Goal: Transaction & Acquisition: Book appointment/travel/reservation

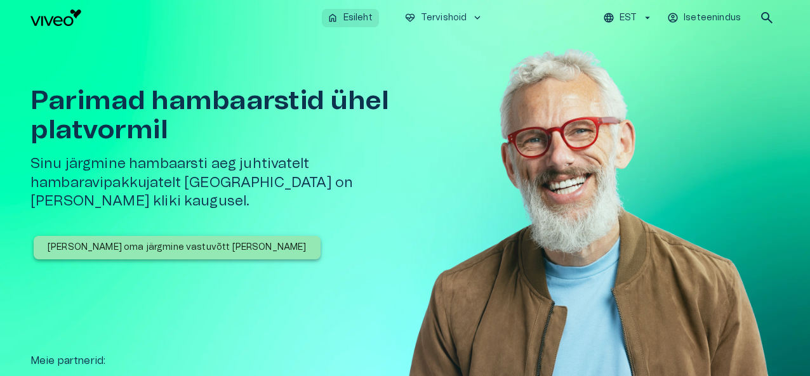
click at [352, 16] on p "Esileht" at bounding box center [357, 17] width 29 height 13
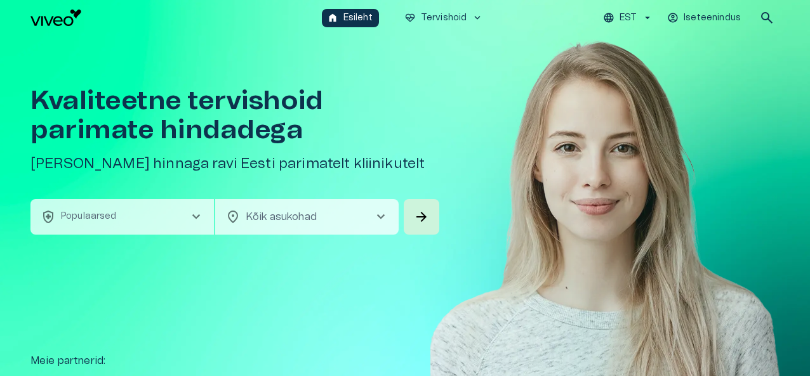
click at [379, 216] on span "chevron_right" at bounding box center [380, 216] width 15 height 15
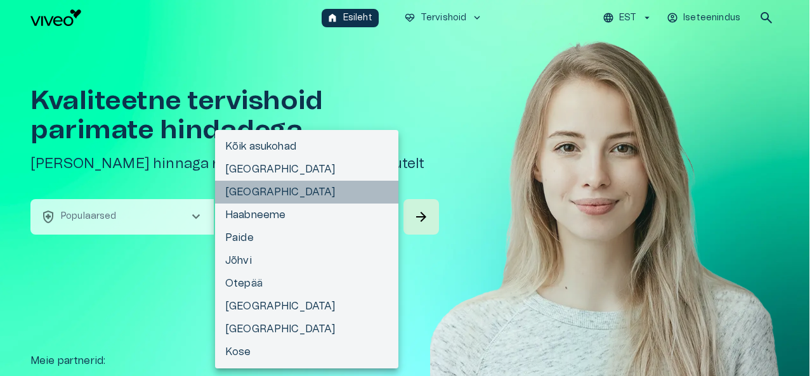
click at [240, 195] on li "[GEOGRAPHIC_DATA]" at bounding box center [306, 192] width 183 height 23
type input "**********"
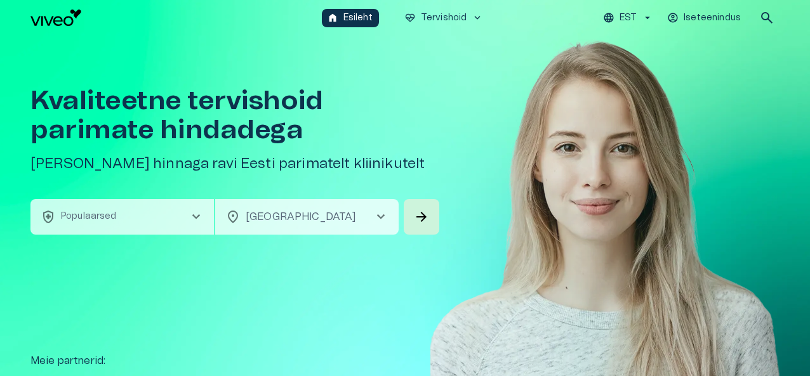
click at [195, 214] on span "chevron_right" at bounding box center [195, 216] width 15 height 15
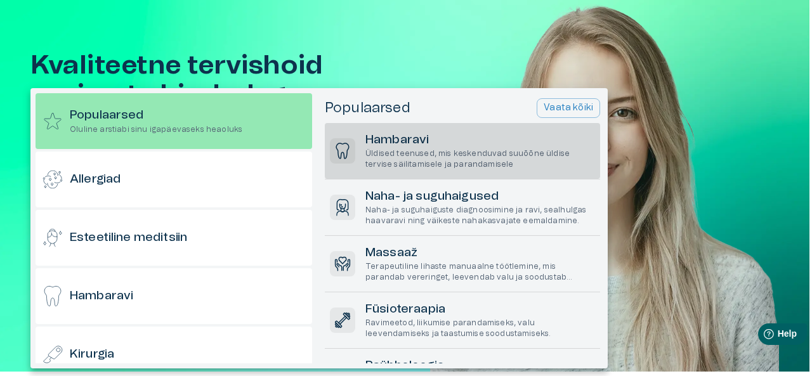
click at [402, 143] on h6 "Hambaravi" at bounding box center [480, 140] width 230 height 17
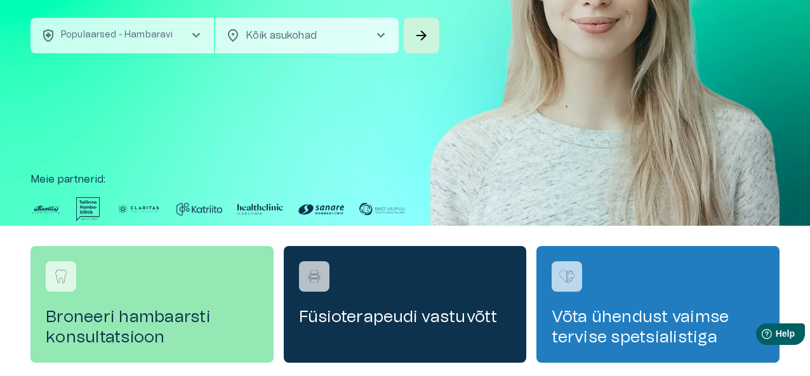
scroll to position [53, 0]
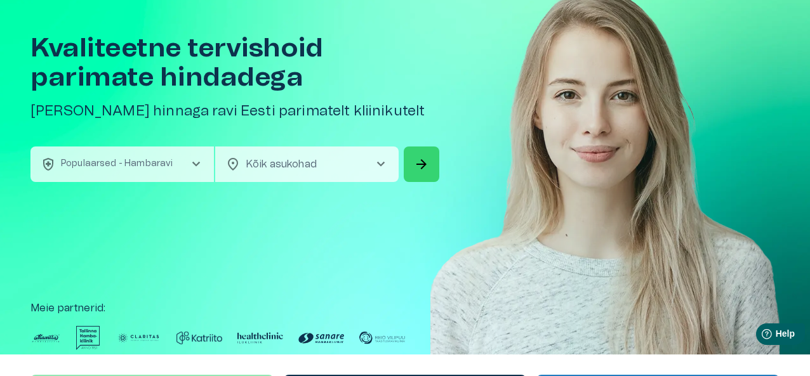
click at [424, 162] on span "arrow_forward" at bounding box center [421, 164] width 15 height 15
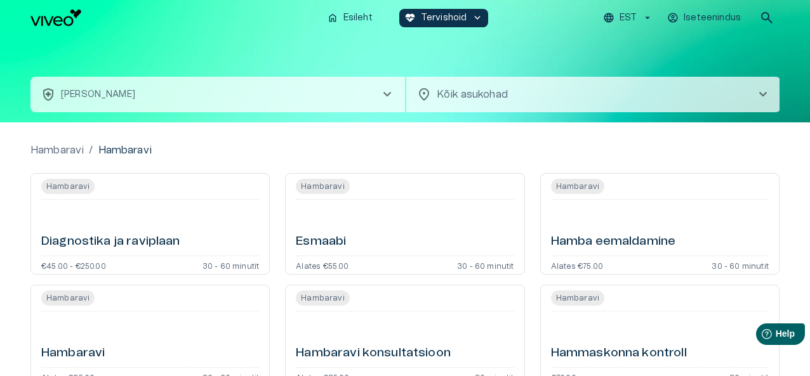
click at [463, 89] on body "Hindame teie privaatsust Kasutame küpsiseid teie sirvimiskogemuse parandamiseks…" at bounding box center [405, 188] width 810 height 376
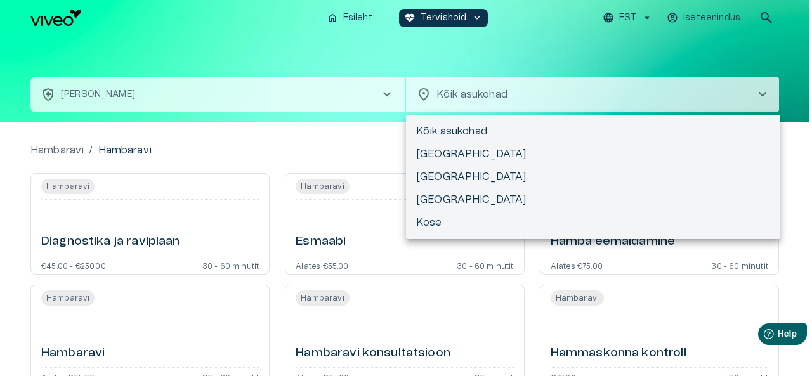
click at [430, 153] on li "[GEOGRAPHIC_DATA]" at bounding box center [593, 154] width 374 height 23
type input "**********"
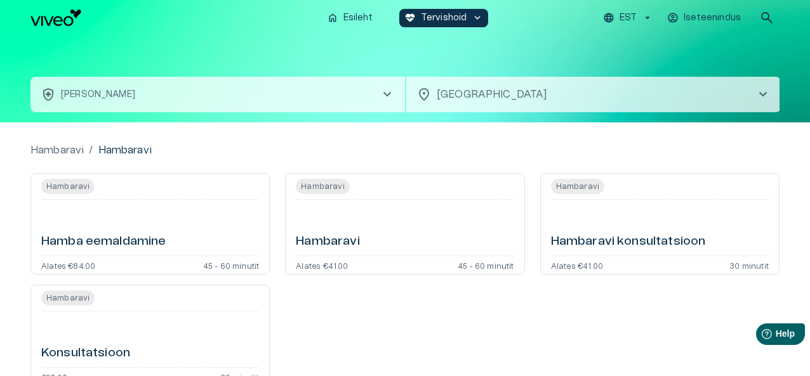
click at [341, 239] on h6 "Hambaravi" at bounding box center [327, 241] width 63 height 17
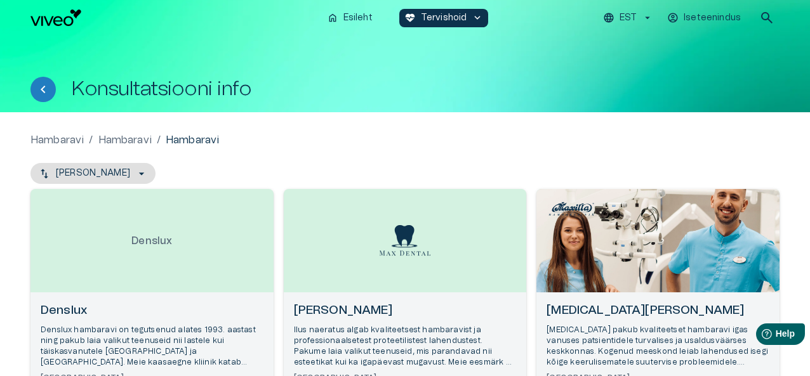
scroll to position [127, 0]
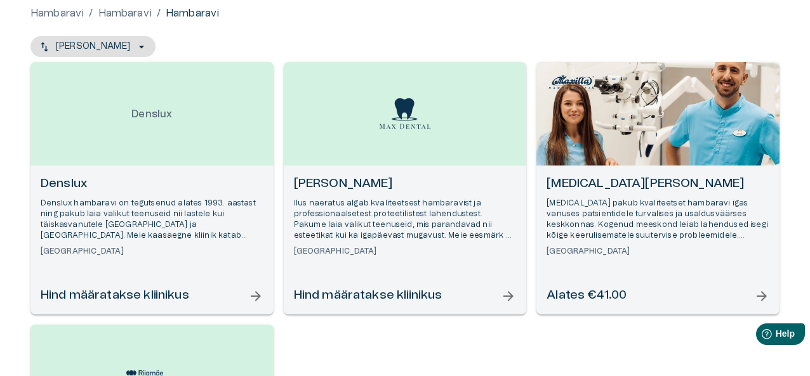
click at [318, 183] on h6 "[PERSON_NAME]" at bounding box center [405, 184] width 223 height 17
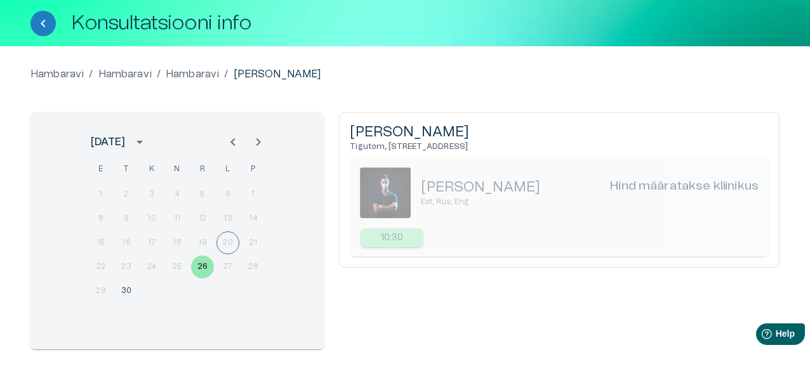
scroll to position [127, 0]
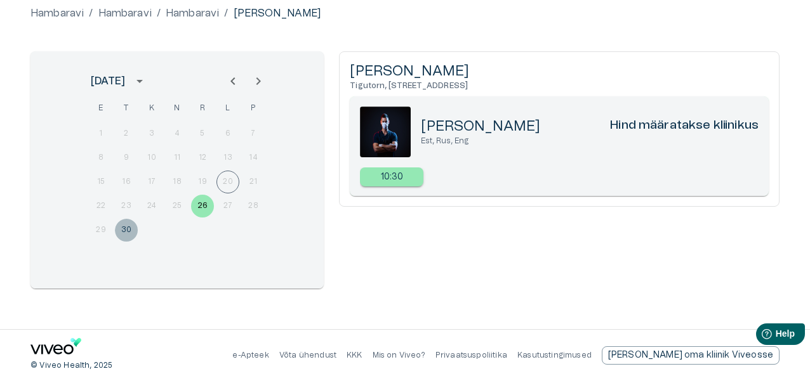
click at [121, 225] on button "30" at bounding box center [126, 230] width 23 height 23
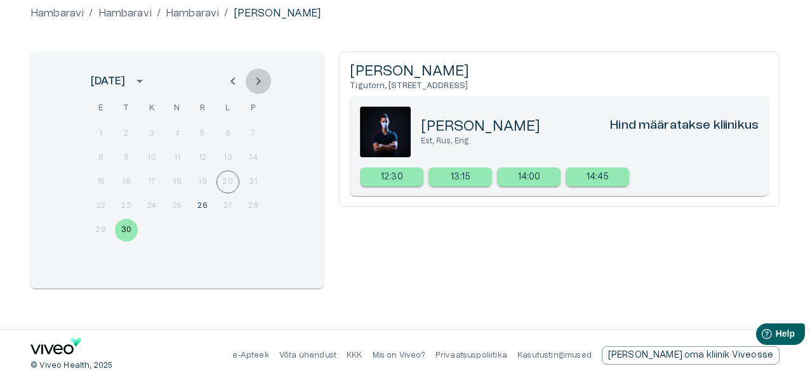
click at [259, 83] on icon "Next month" at bounding box center [258, 81] width 15 height 15
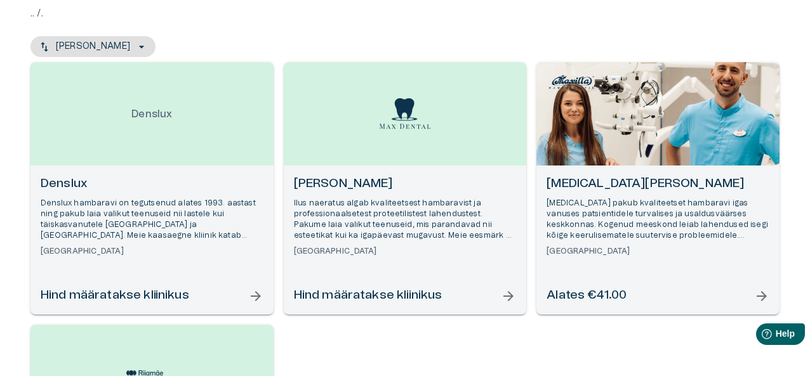
scroll to position [203, 0]
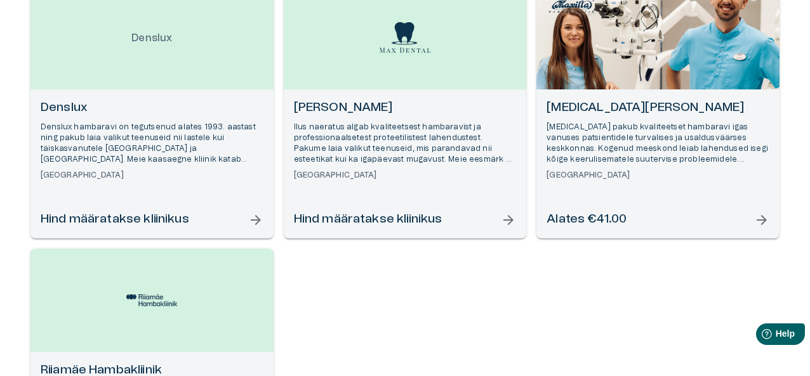
click at [72, 106] on h6 "Denslux" at bounding box center [152, 108] width 223 height 17
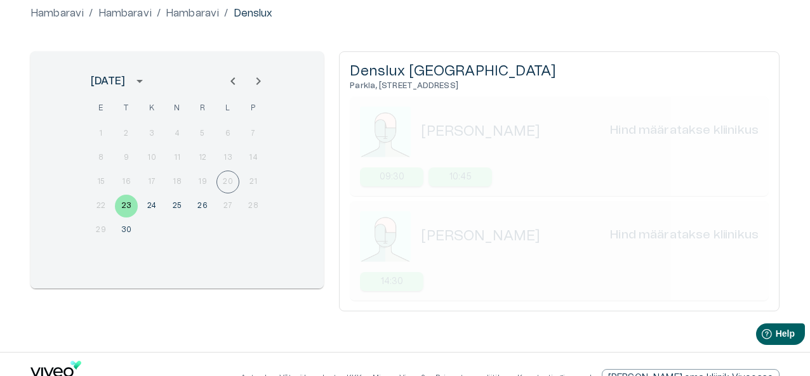
scroll to position [154, 0]
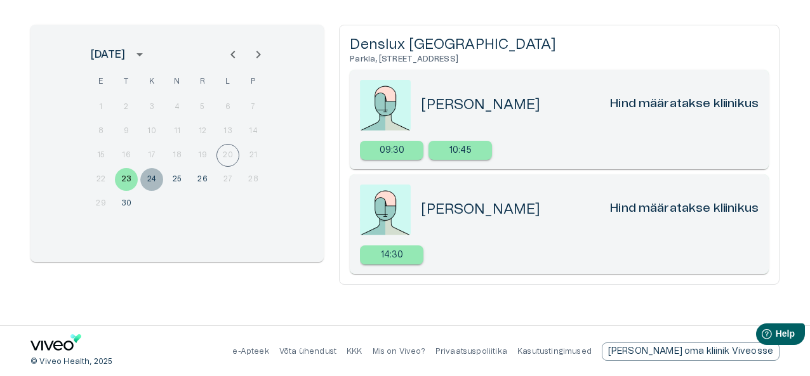
click at [148, 179] on button "24" at bounding box center [151, 179] width 23 height 23
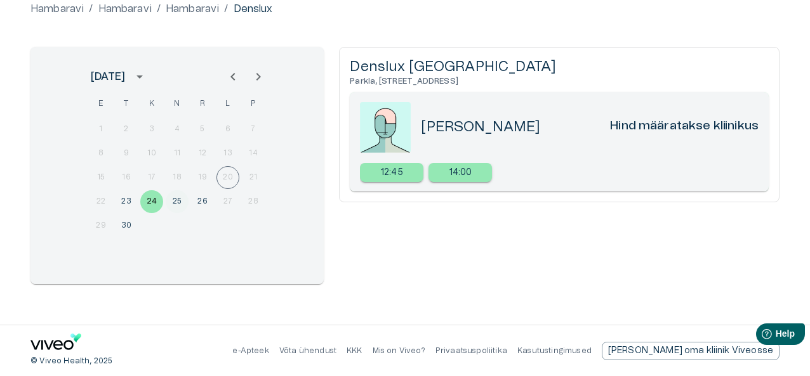
click at [176, 199] on button "25" at bounding box center [177, 201] width 23 height 23
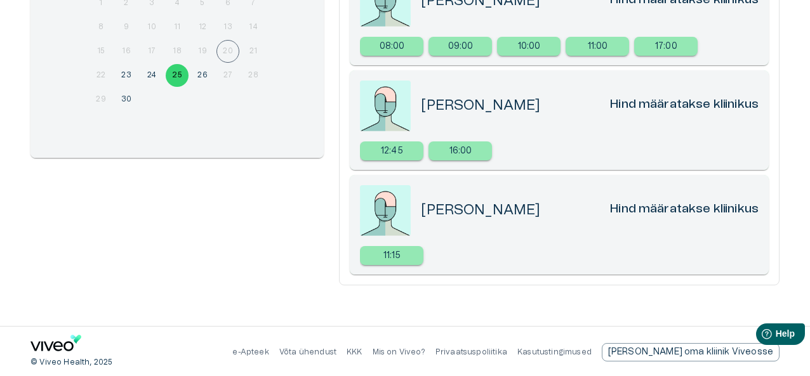
scroll to position [258, 0]
click at [124, 97] on button "30" at bounding box center [126, 99] width 23 height 23
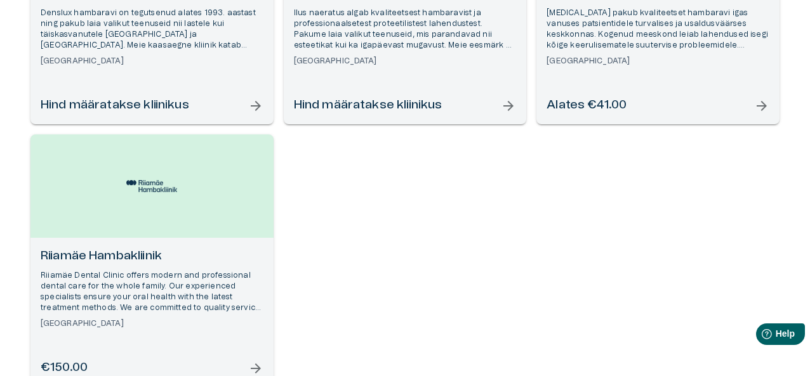
scroll to position [407, 0]
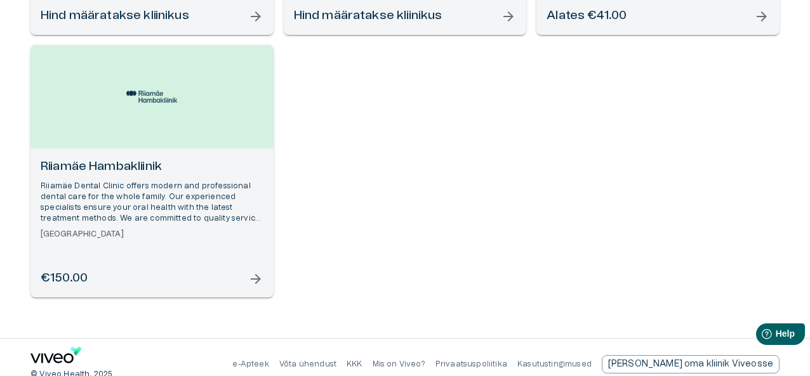
click at [88, 161] on h6 "Riiamäe Hambakliinik" at bounding box center [152, 167] width 223 height 17
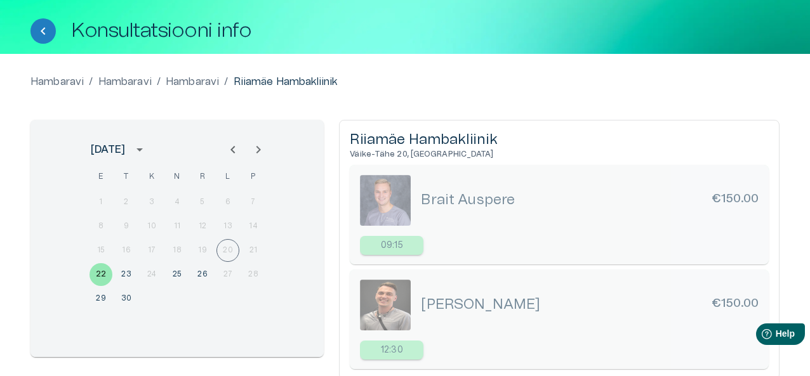
scroll to position [127, 0]
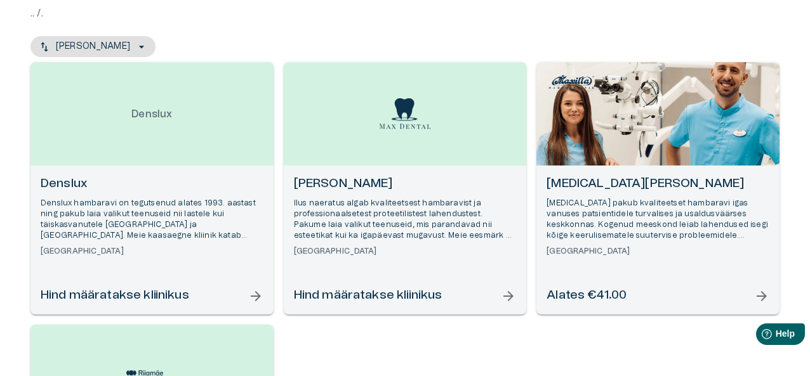
scroll to position [420, 0]
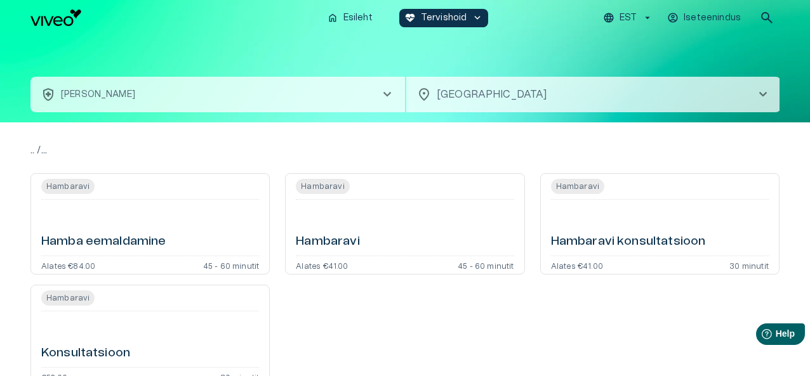
type input "**********"
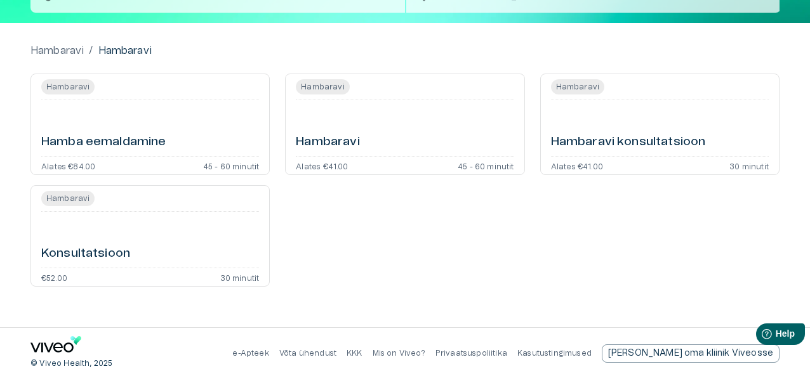
scroll to position [102, 0]
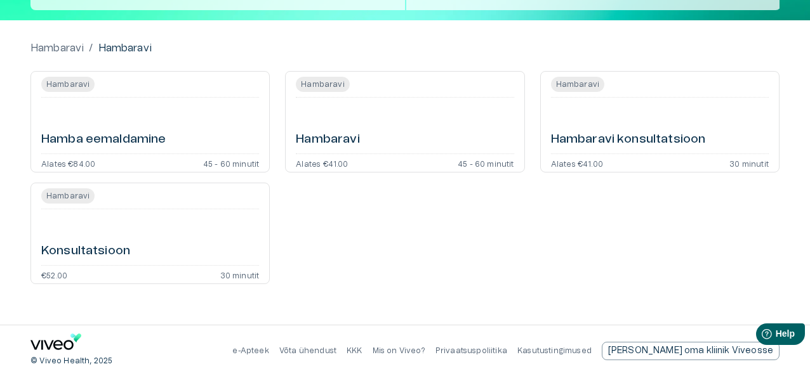
click at [331, 141] on h6 "Hambaravi" at bounding box center [327, 139] width 63 height 17
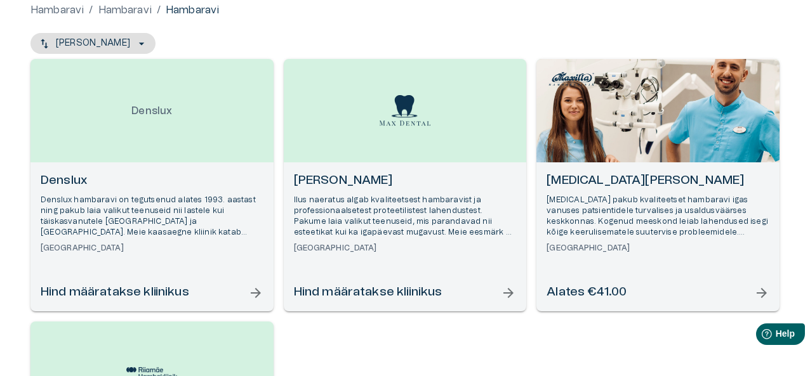
scroll to position [127, 0]
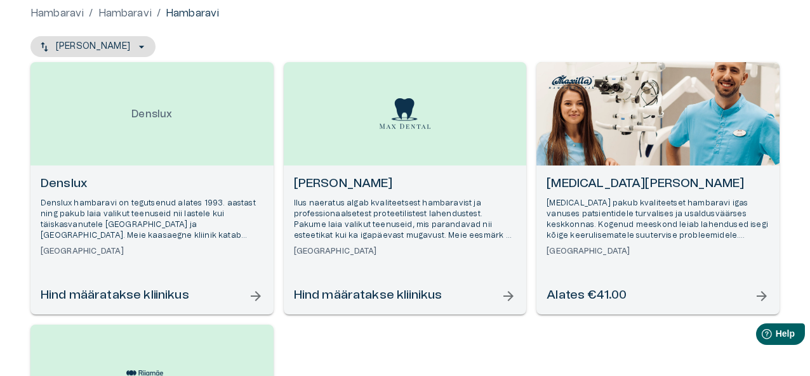
click at [314, 182] on h6 "[PERSON_NAME]" at bounding box center [405, 184] width 223 height 17
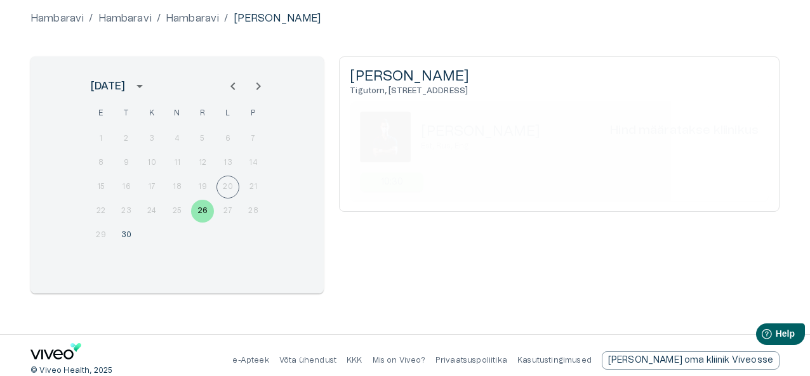
scroll to position [131, 0]
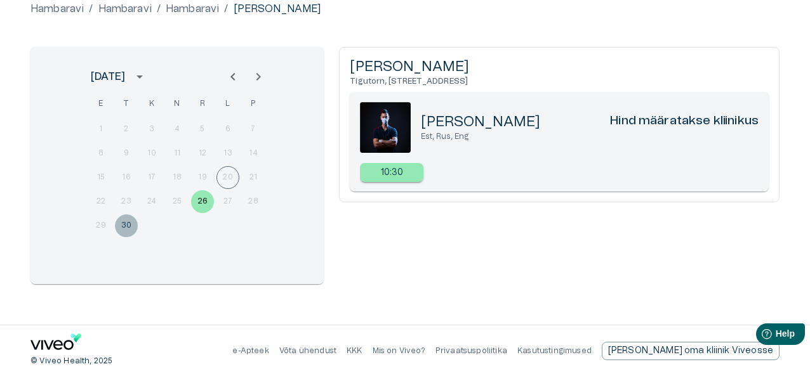
click at [120, 221] on button "30" at bounding box center [126, 225] width 23 height 23
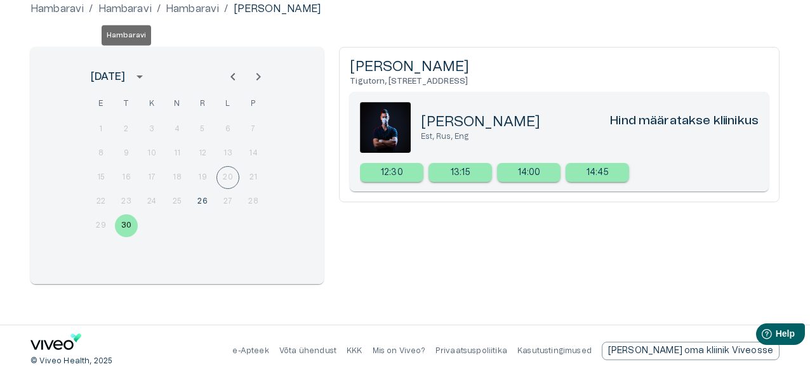
click at [114, 8] on p "Hambaravi" at bounding box center [124, 8] width 53 height 15
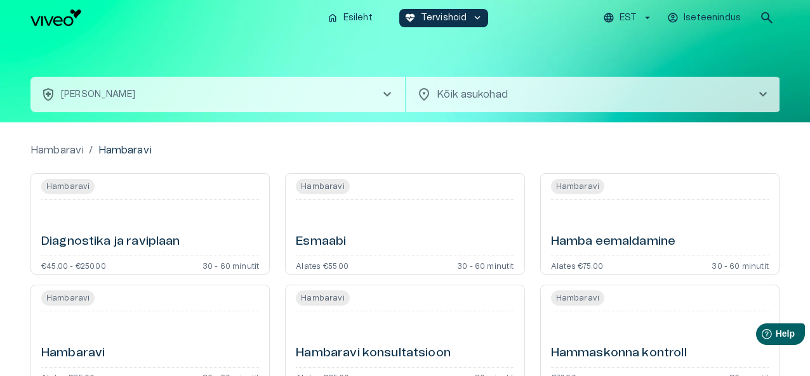
click at [702, 327] on div "Hammaskonna kontroll" at bounding box center [660, 340] width 218 height 46
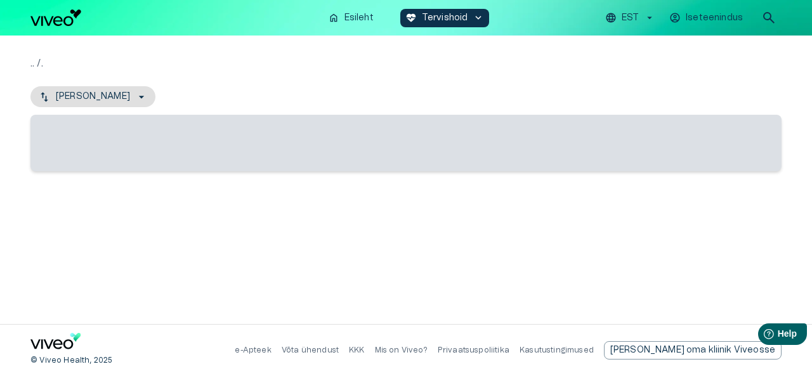
click at [702, 327] on div "© Viveo Health, 2025 e-Apteek Võta ühendust KKK Mis on Viveo? Privaatsuspoliiti…" at bounding box center [405, 350] width 751 height 51
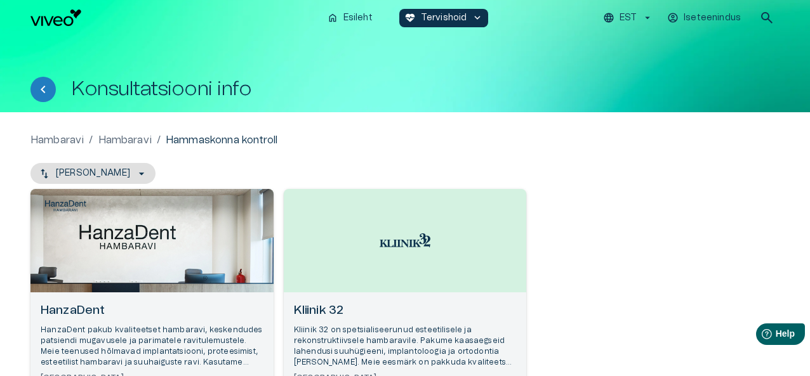
click at [69, 308] on h6 "HanzaDent" at bounding box center [152, 311] width 223 height 17
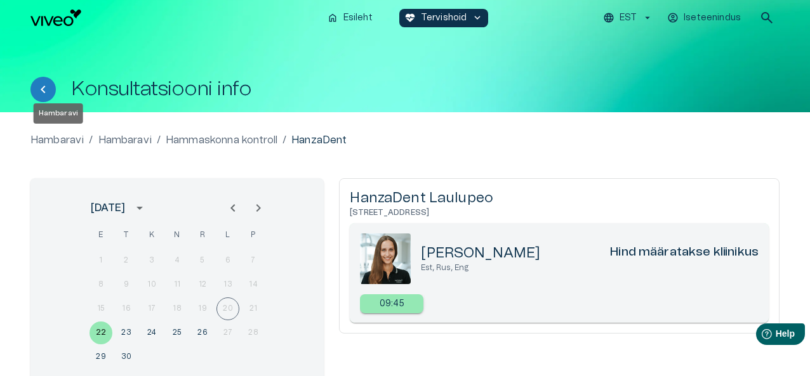
click at [51, 142] on p "Hambaravi" at bounding box center [56, 140] width 53 height 15
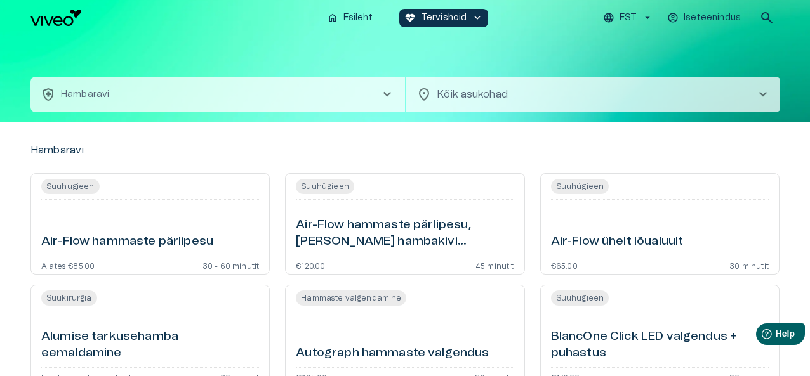
click at [481, 93] on body "Hindame teie privaatsust Kasutame küpsiseid teie sirvimiskogemuse parandamiseks…" at bounding box center [405, 188] width 810 height 376
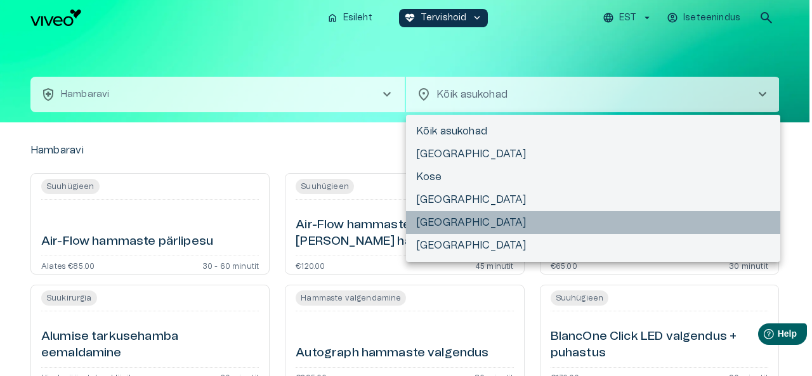
click at [425, 218] on li "[GEOGRAPHIC_DATA]" at bounding box center [593, 222] width 374 height 23
type input "**********"
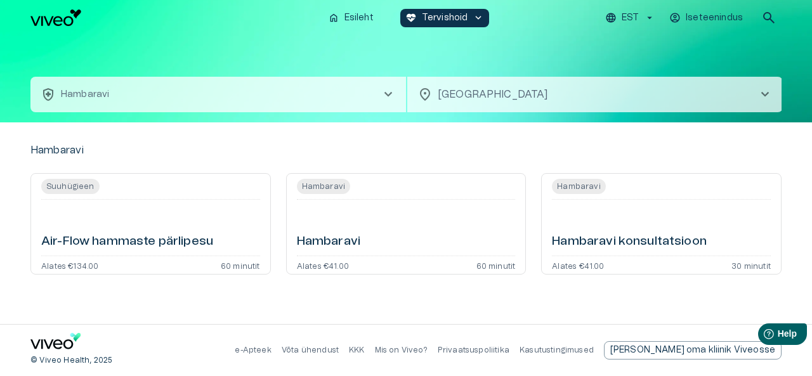
click at [325, 240] on h6 "Hambaravi" at bounding box center [328, 241] width 63 height 17
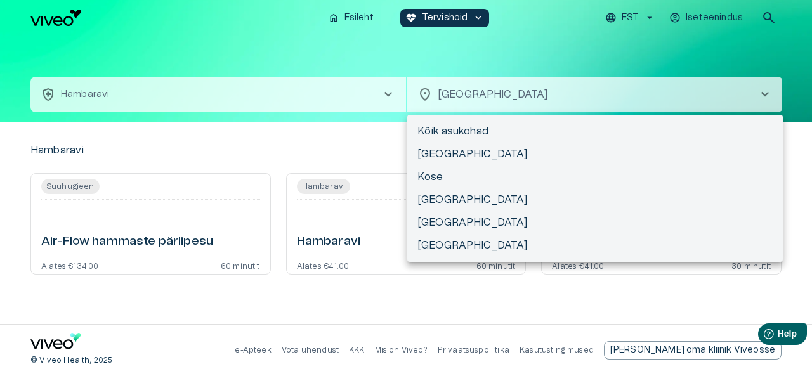
click at [743, 90] on body "Hindame teie privaatsust Kasutame küpsiseid teie sirvimiskogemuse parandamiseks…" at bounding box center [406, 188] width 812 height 376
click at [431, 197] on li "[GEOGRAPHIC_DATA]" at bounding box center [595, 199] width 376 height 23
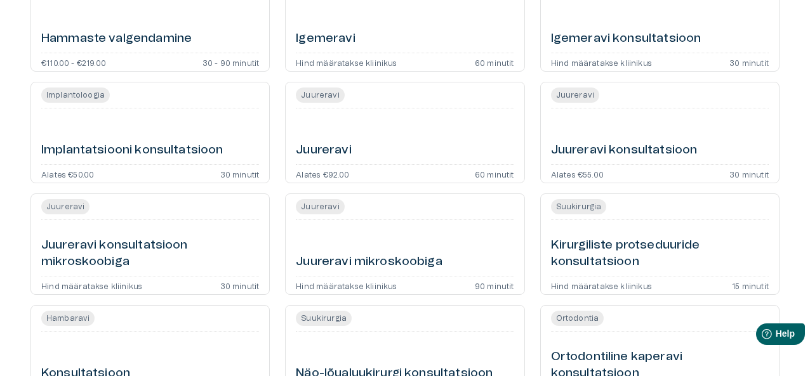
scroll to position [444, 0]
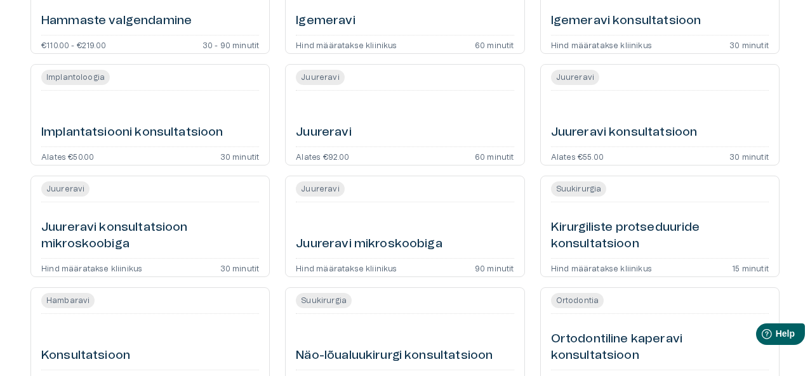
click at [581, 230] on h6 "Kirurgiliste protseduuride konsultatsioon" at bounding box center [660, 237] width 218 height 34
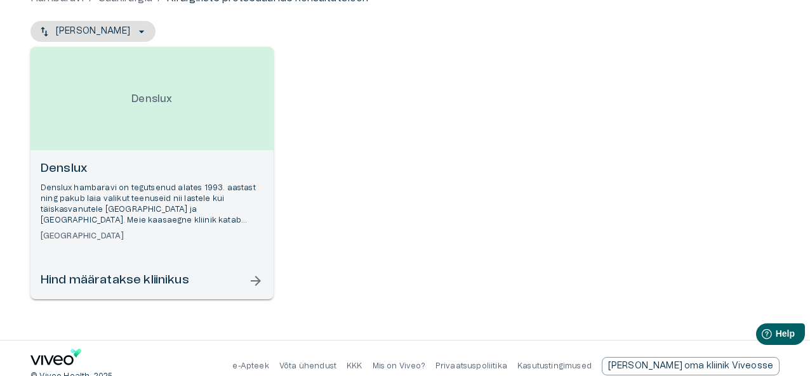
scroll to position [157, 0]
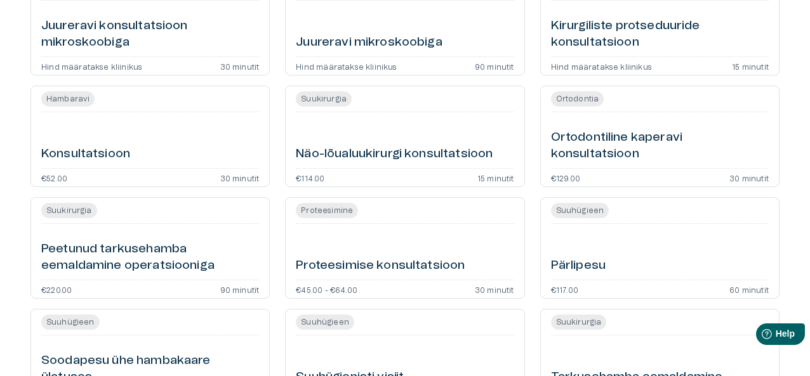
scroll to position [658, 0]
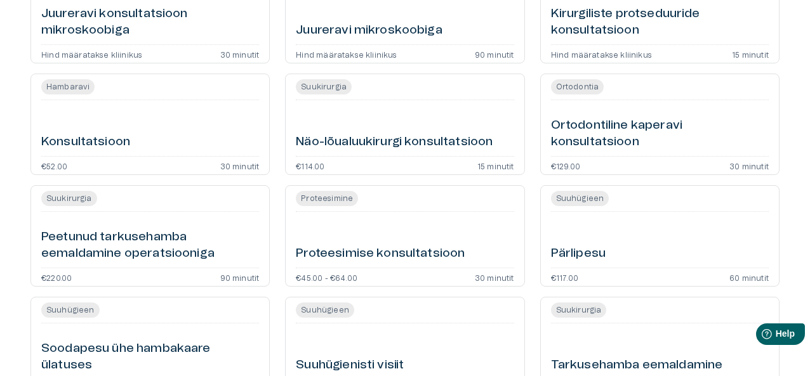
click at [358, 256] on h6 "Proteesimise konsultatsioon" at bounding box center [380, 254] width 169 height 17
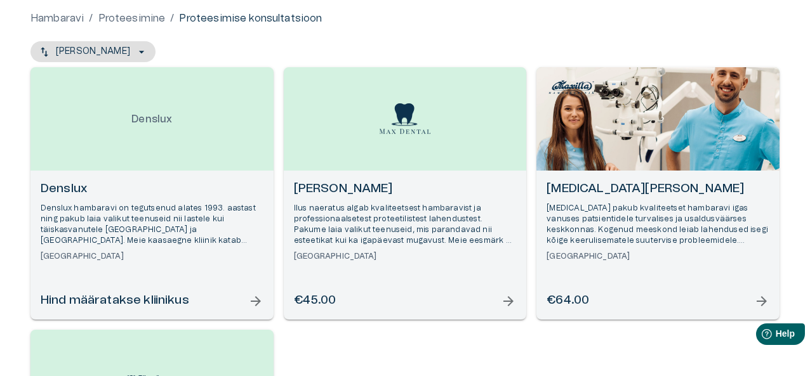
scroll to position [127, 0]
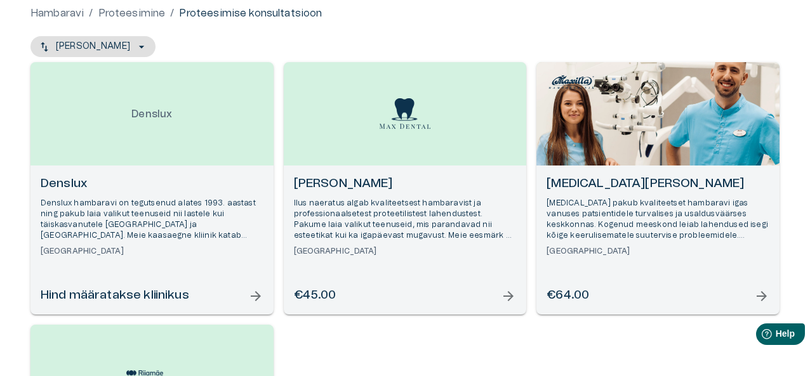
click at [62, 178] on h6 "Denslux" at bounding box center [152, 184] width 223 height 17
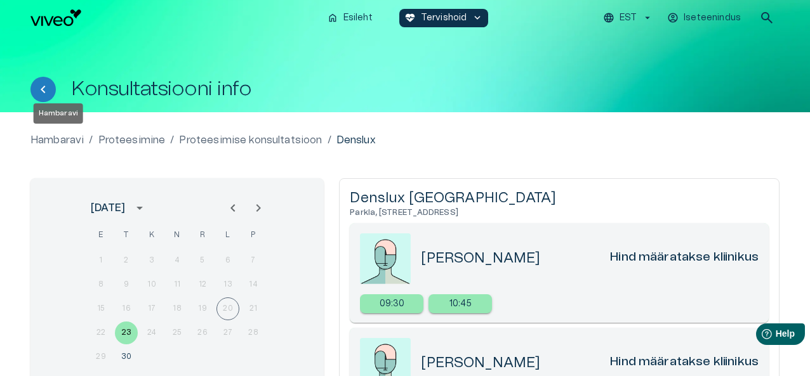
click at [53, 138] on p "Hambaravi" at bounding box center [56, 140] width 53 height 15
